Goal: Check status: Check status

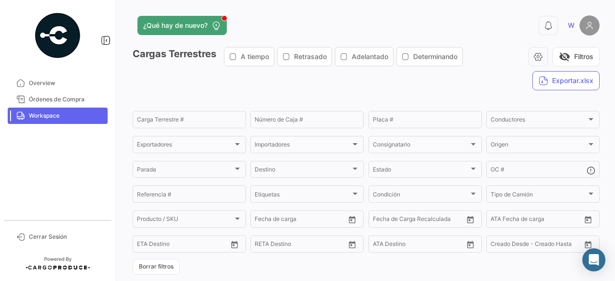
scroll to position [481, 0]
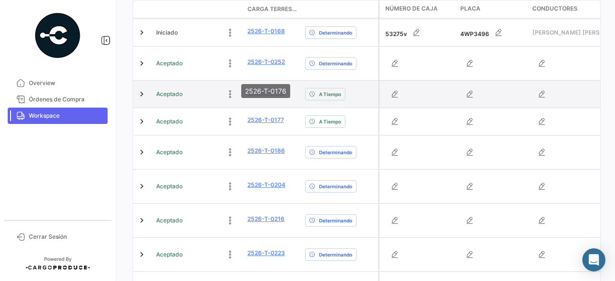
click at [260, 88] on link "2526-T-0176" at bounding box center [266, 92] width 37 height 9
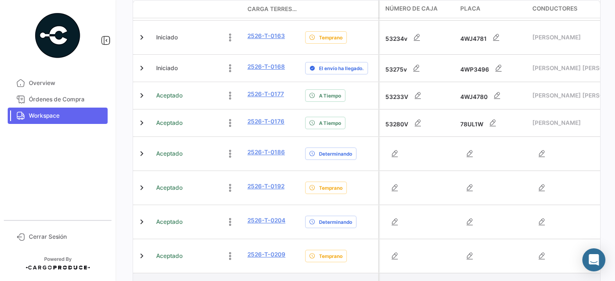
scroll to position [397, 0]
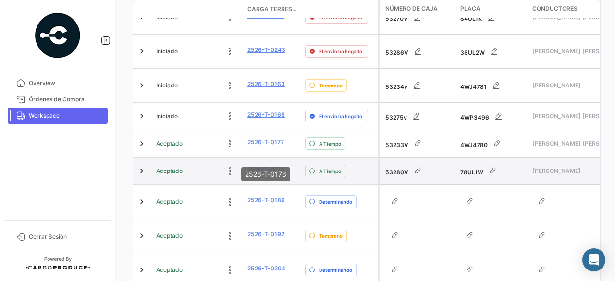
click at [253, 165] on link "2526-T-0176" at bounding box center [266, 169] width 37 height 9
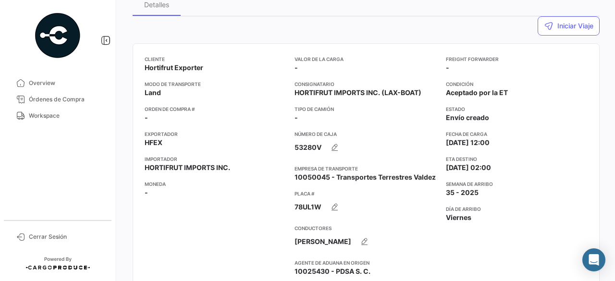
scroll to position [144, 0]
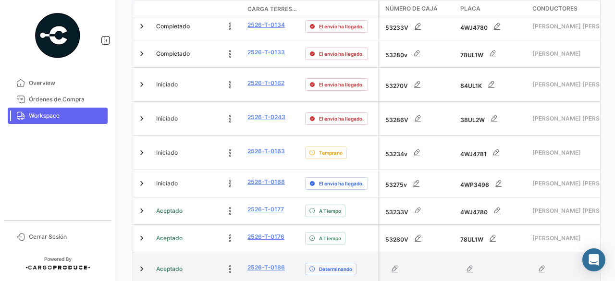
scroll to position [384, 0]
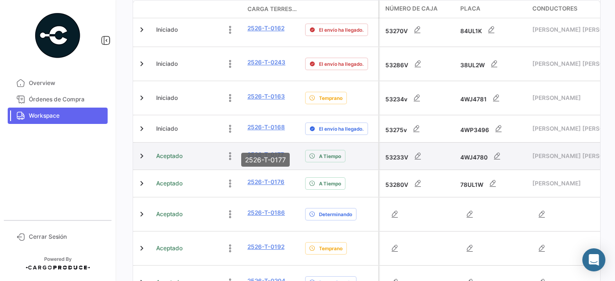
click at [270, 150] on link "2526-T-0177" at bounding box center [266, 154] width 37 height 9
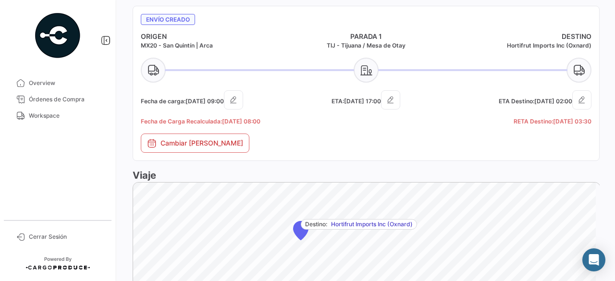
scroll to position [384, 0]
